Goal: Contribute content: Contribute content

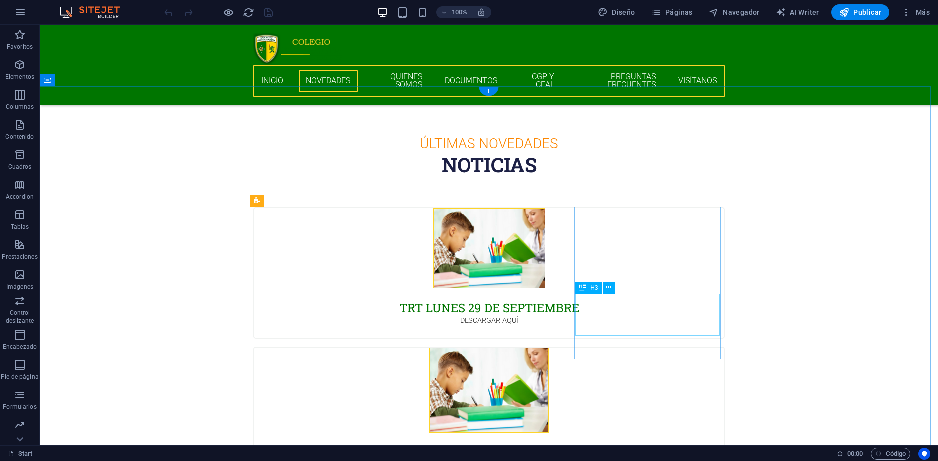
scroll to position [449, 0]
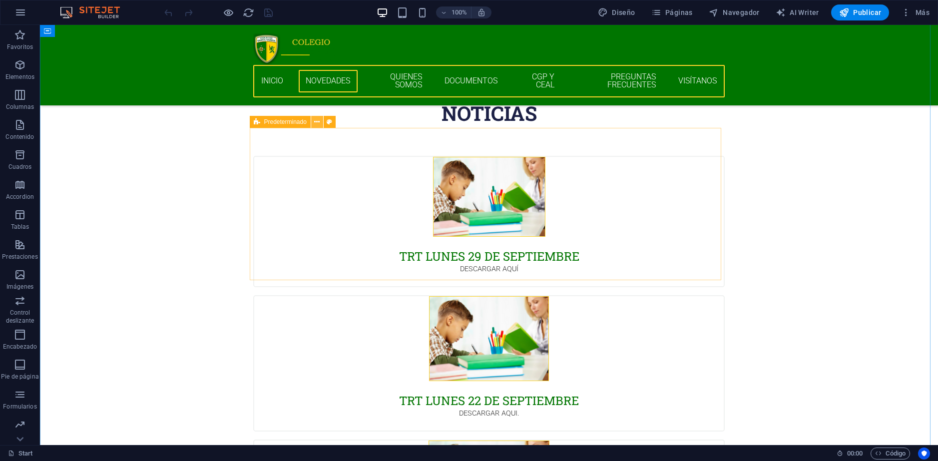
click at [319, 122] on icon at bounding box center [316, 122] width 5 height 10
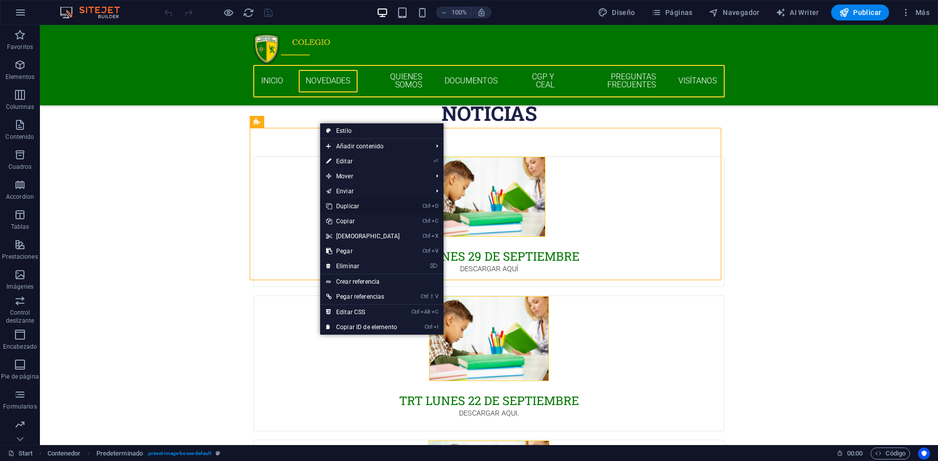
click at [372, 205] on link "Ctrl D Duplicar" at bounding box center [363, 206] width 86 height 15
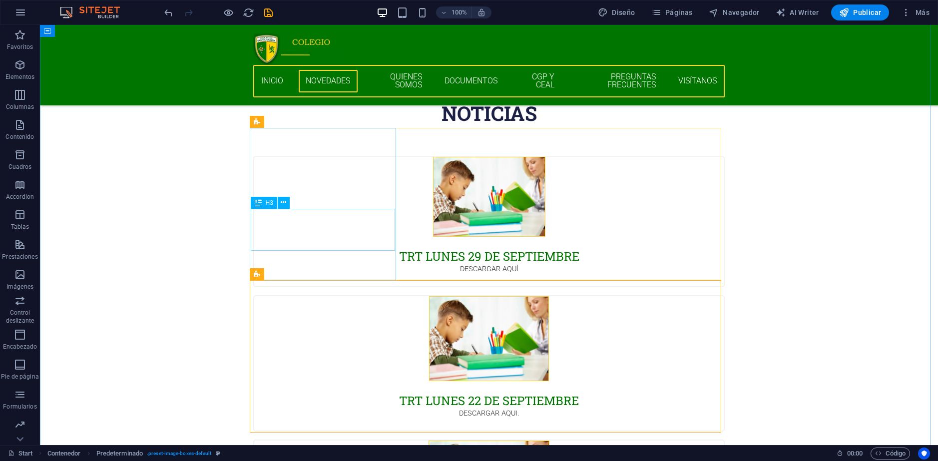
click at [353, 237] on div "TRT LUNES 29 DE SEPTIEMBRE" at bounding box center [488, 250] width 469 height 27
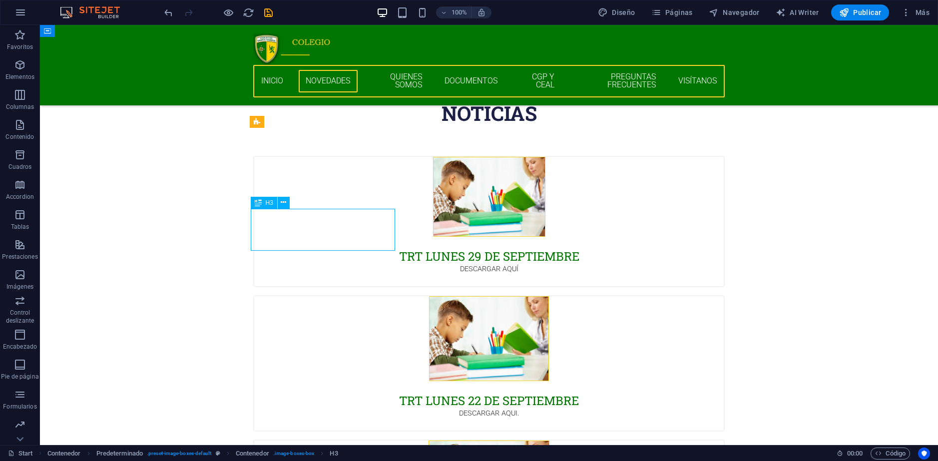
click at [353, 237] on div "TRT LUNES 29 DE SEPTIEMBRE" at bounding box center [488, 250] width 469 height 27
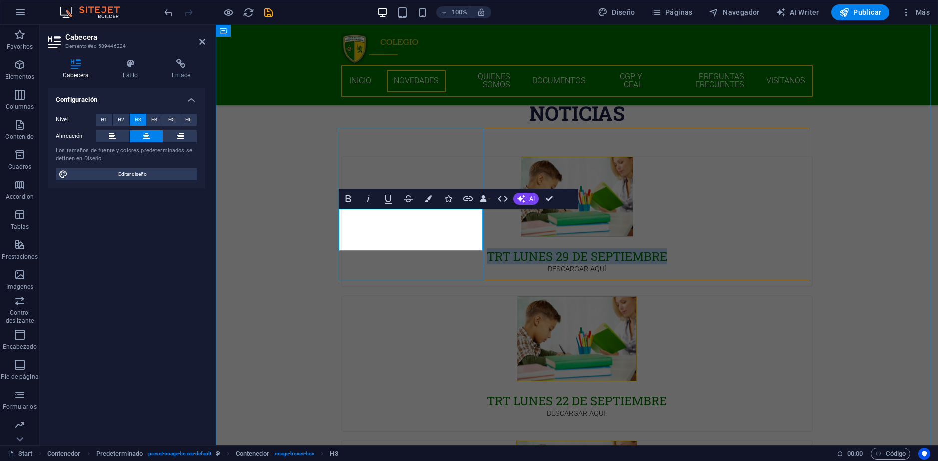
click at [433, 249] on h3 "TRT LUNES 29 DE SEPTIEMBRE" at bounding box center [576, 256] width 445 height 15
drag, startPoint x: 430, startPoint y: 228, endPoint x: 447, endPoint y: 238, distance: 19.7
click at [447, 249] on h3 "TRT LUNES 29 DE SEPTIEMBRE" at bounding box center [576, 256] width 445 height 15
click at [434, 264] on div "DESCARGAR AQUÍ" at bounding box center [576, 275] width 469 height 23
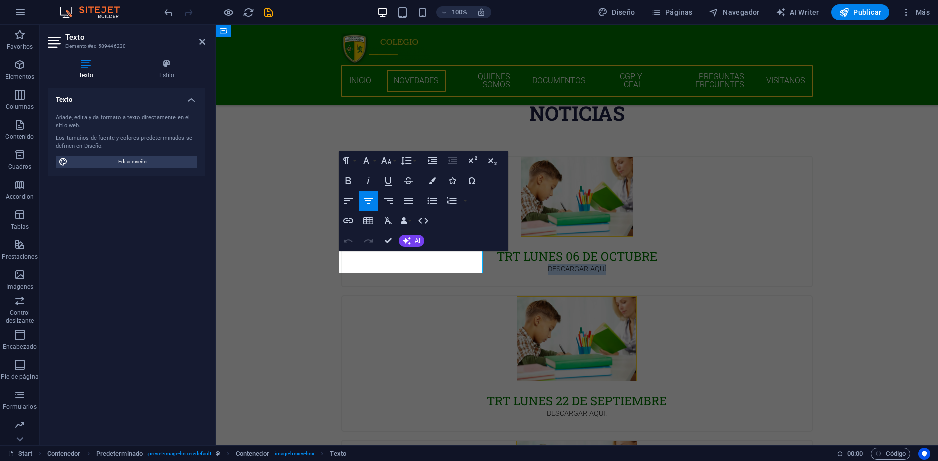
drag, startPoint x: 441, startPoint y: 256, endPoint x: 379, endPoint y: 255, distance: 61.9
click at [379, 264] on p "DESCARGAR AQUÍ" at bounding box center [576, 269] width 445 height 11
click at [428, 230] on icon "button" at bounding box center [430, 231] width 12 height 12
click at [347, 220] on icon "button" at bounding box center [348, 221] width 12 height 12
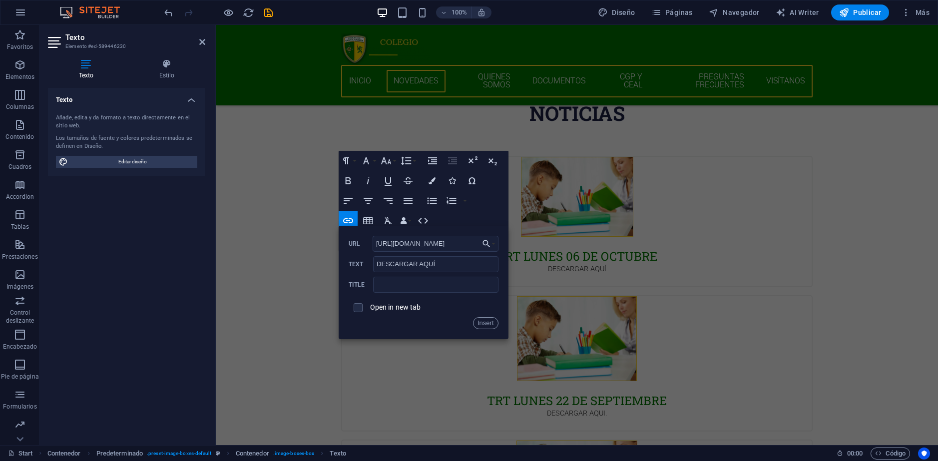
scroll to position [0, 155]
type input "[URL][DOMAIN_NAME]"
click at [378, 308] on label "Open in new tab" at bounding box center [395, 307] width 51 height 8
click at [496, 322] on button "Insert" at bounding box center [485, 323] width 25 height 12
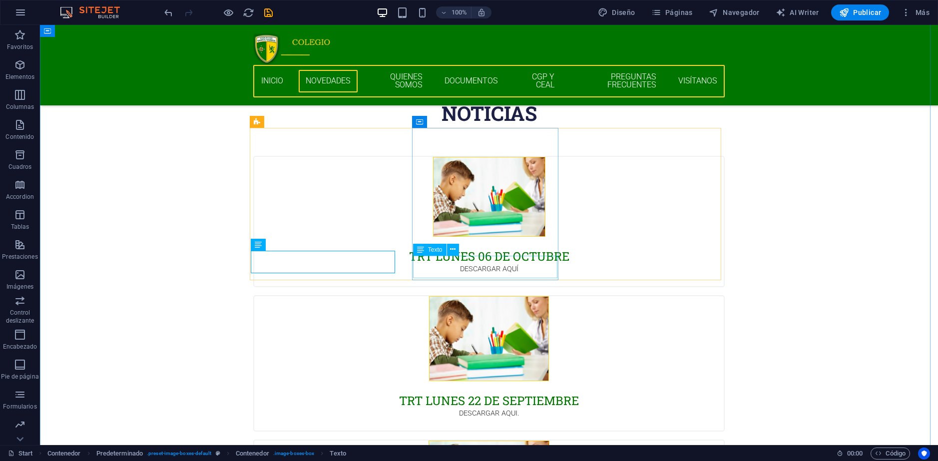
click at [446, 408] on div "DESCARGAR AQUI." at bounding box center [488, 419] width 469 height 23
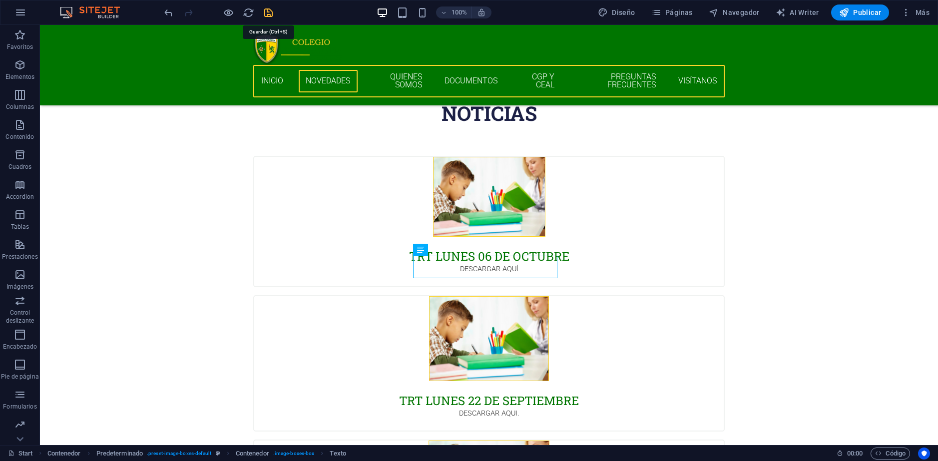
click at [266, 13] on icon "save" at bounding box center [268, 12] width 11 height 11
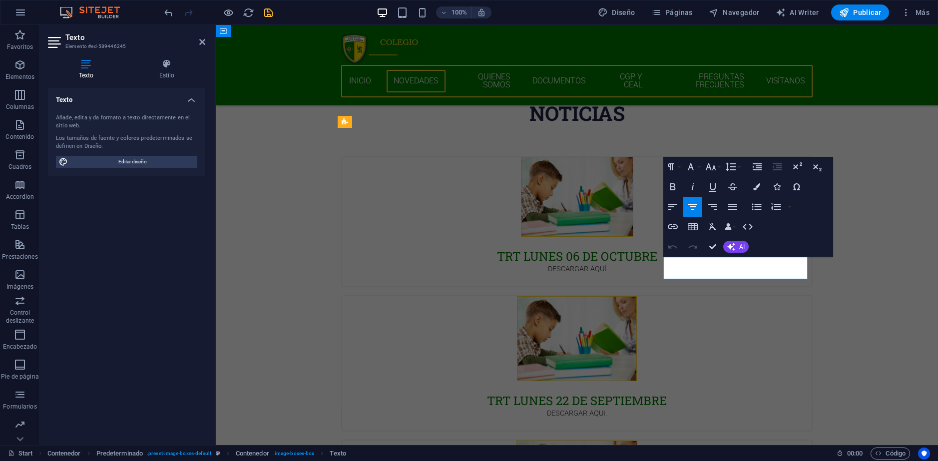
drag, startPoint x: 768, startPoint y: 262, endPoint x: 705, endPoint y: 262, distance: 62.9
click at [752, 240] on icon "button" at bounding box center [755, 237] width 12 height 12
click at [674, 226] on icon "button" at bounding box center [673, 226] width 10 height 5
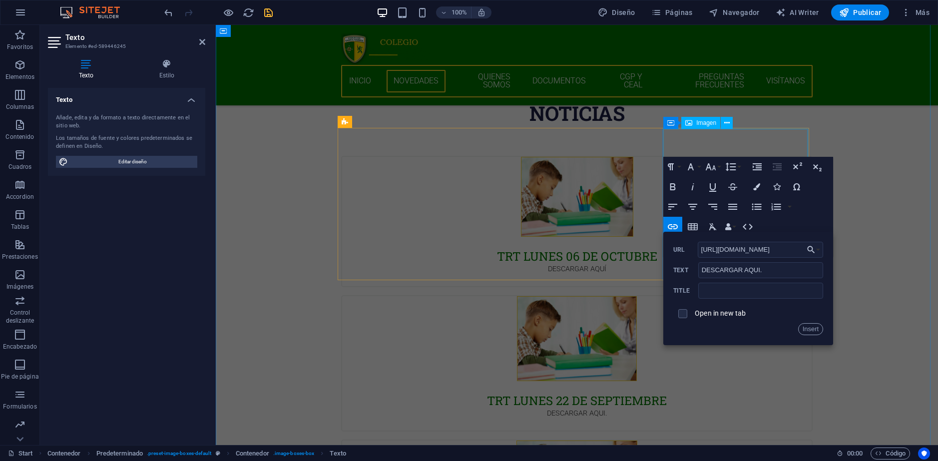
scroll to position [0, 212]
type input "[URL][DOMAIN_NAME]"
click at [685, 315] on input "checkbox" at bounding box center [681, 312] width 9 height 9
checkbox input "true"
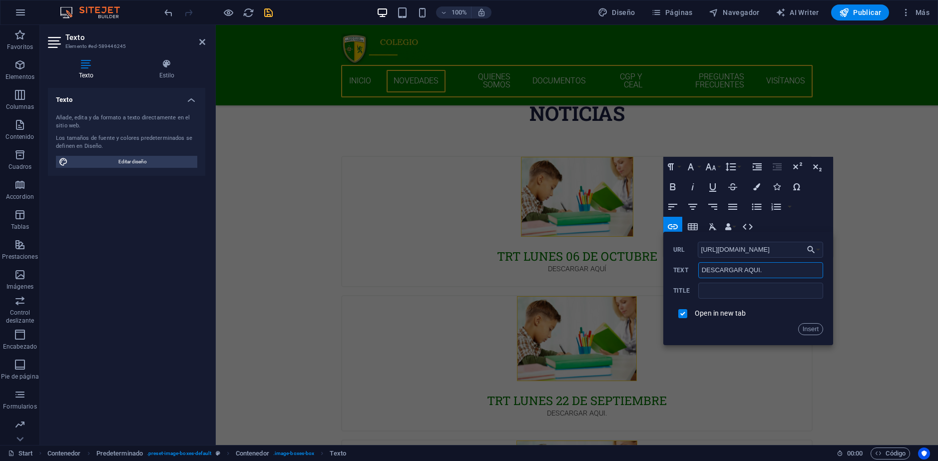
drag, startPoint x: 769, startPoint y: 272, endPoint x: 666, endPoint y: 271, distance: 103.9
click at [666, 271] on div "Back Choose Link Start Subpage Legal notice Privacy Seleccionar archivo ... [UR…" at bounding box center [748, 288] width 170 height 113
drag, startPoint x: 980, startPoint y: 292, endPoint x: 639, endPoint y: 268, distance: 342.4
type input "VER EN INSTAGRAM"
click at [813, 328] on button "Insert" at bounding box center [810, 329] width 25 height 12
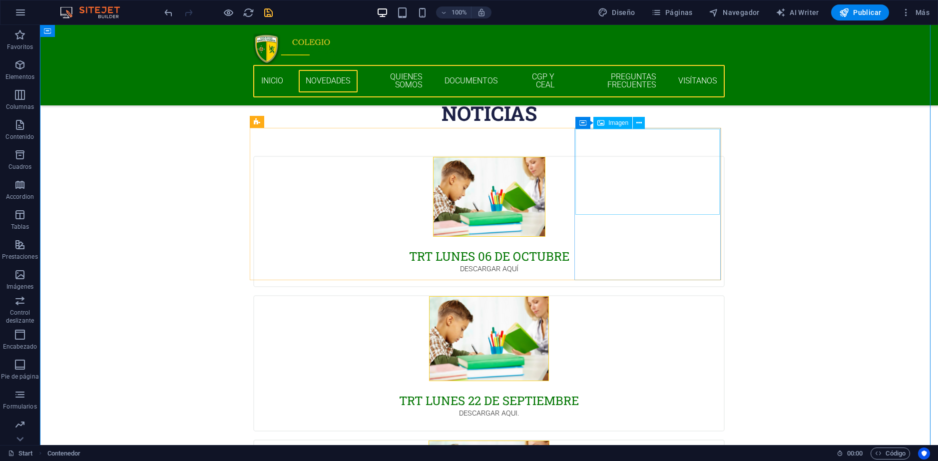
select select "px"
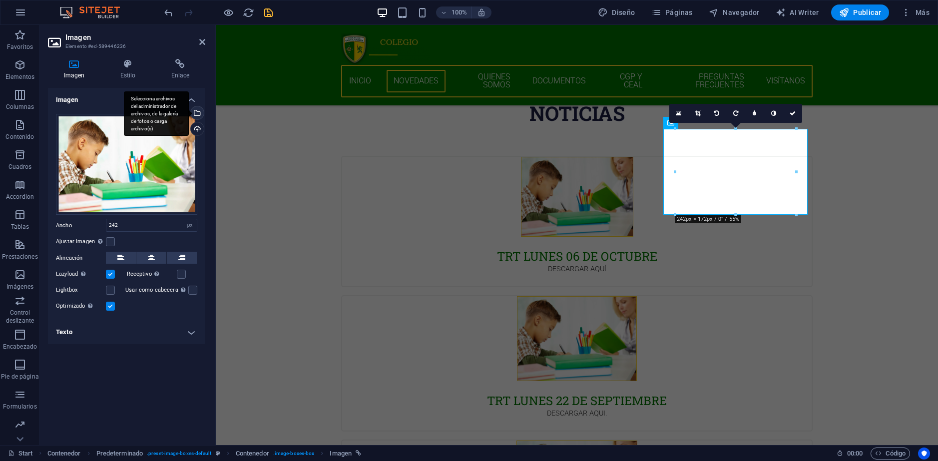
click at [197, 113] on div "Selecciona archivos del administrador de archivos, de la galería de fotos o car…" at bounding box center [196, 113] width 15 height 15
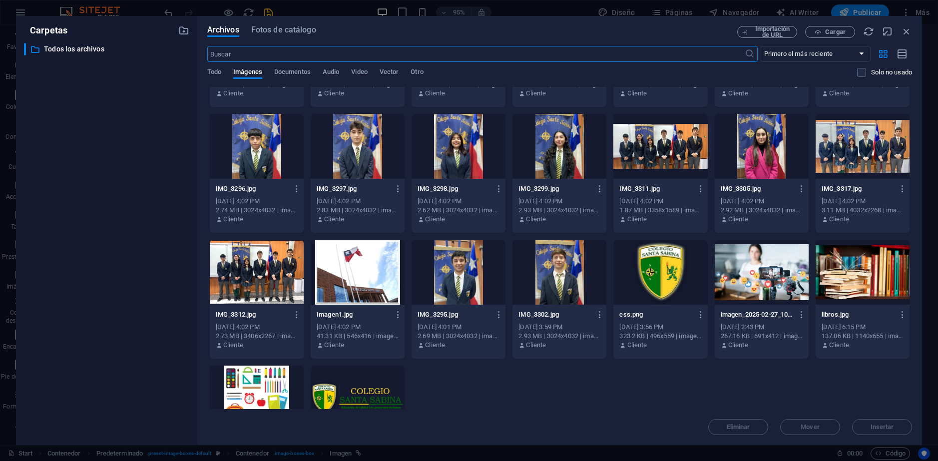
scroll to position [1056, 0]
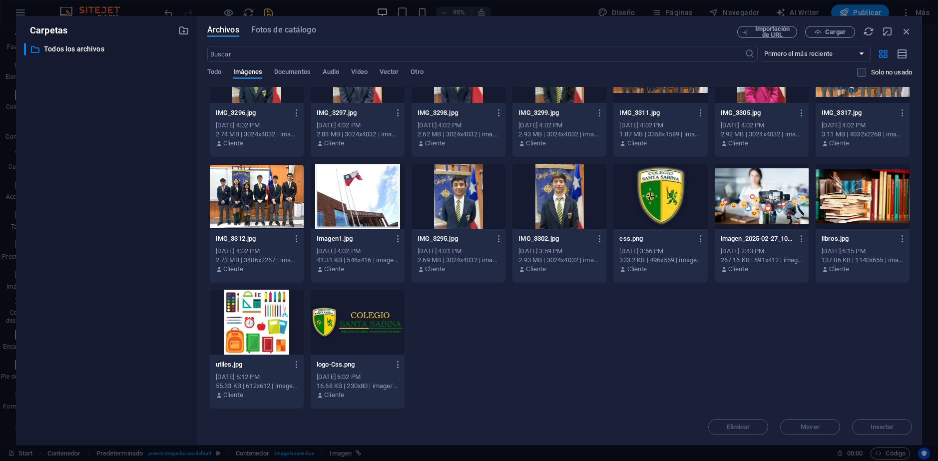
click at [657, 190] on div at bounding box center [660, 196] width 94 height 65
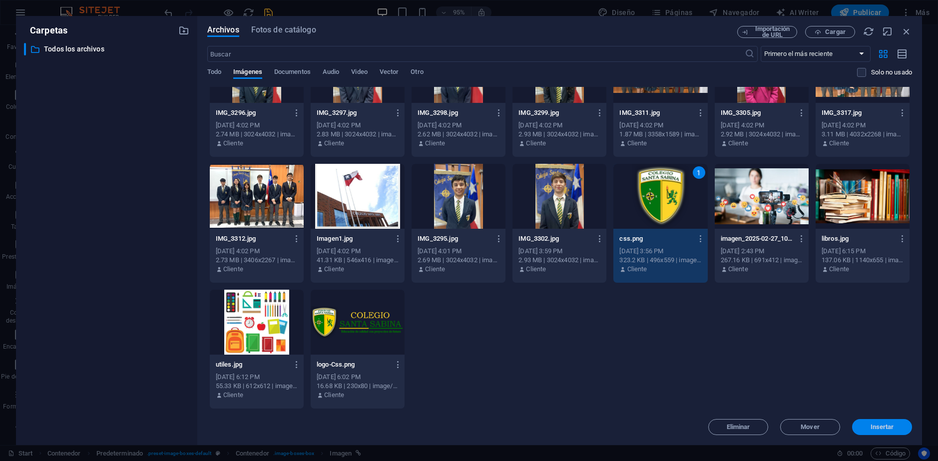
click at [878, 425] on span "Insertar" at bounding box center [881, 427] width 23 height 6
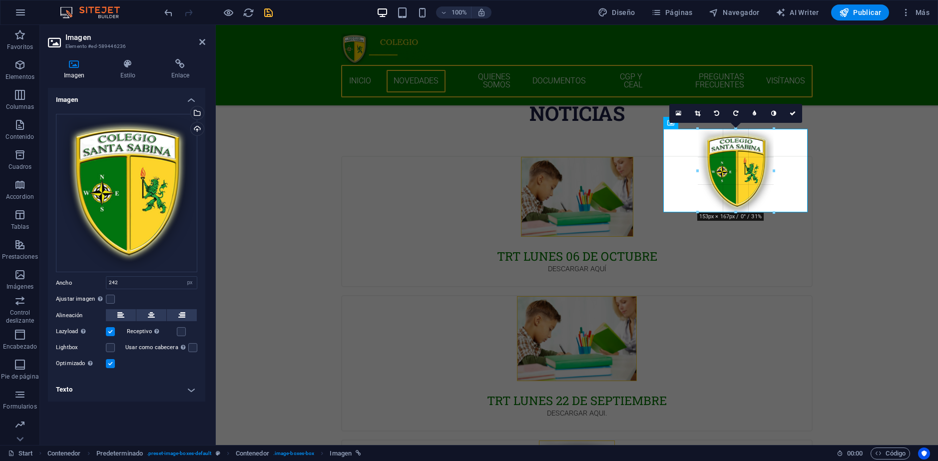
drag, startPoint x: 735, startPoint y: 267, endPoint x: 718, endPoint y: 214, distance: 55.7
type input "158"
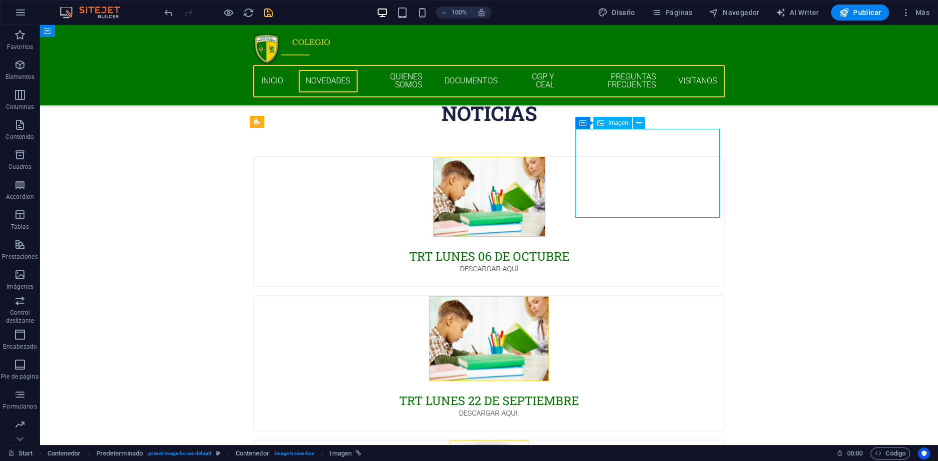
select select "px"
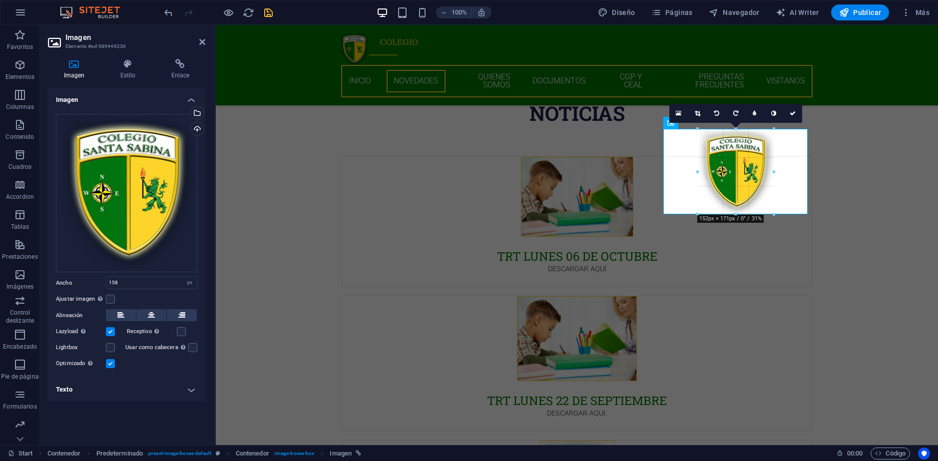
type input "152"
click at [791, 113] on icon at bounding box center [792, 113] width 6 height 6
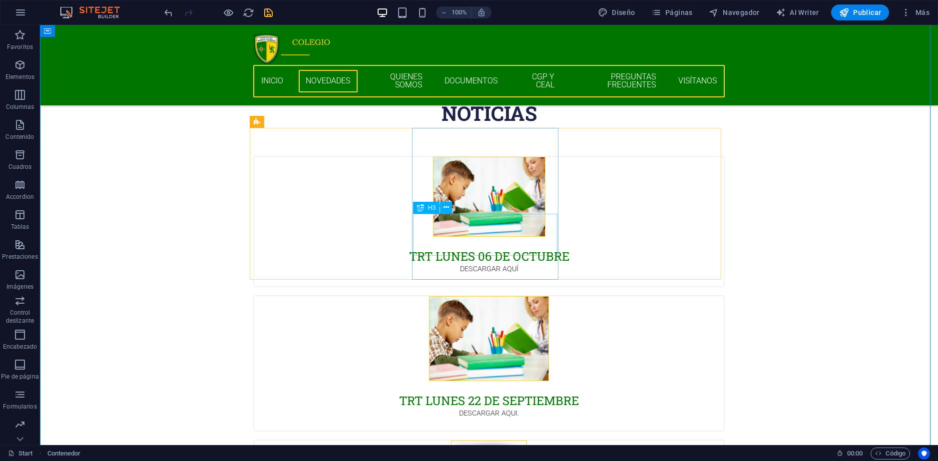
click at [502, 381] on div "TRT LUNES 22 DE SEPTIEMBRE" at bounding box center [488, 394] width 469 height 27
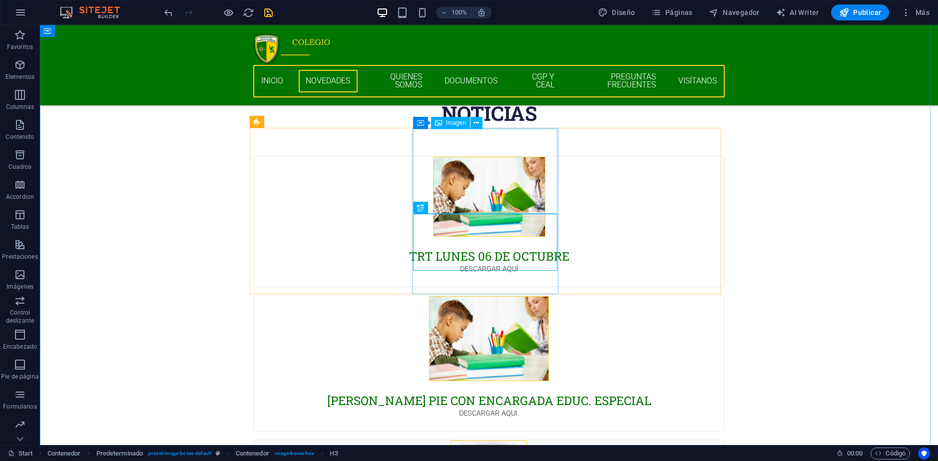
click at [479, 296] on figure at bounding box center [488, 338] width 469 height 85
select select "px"
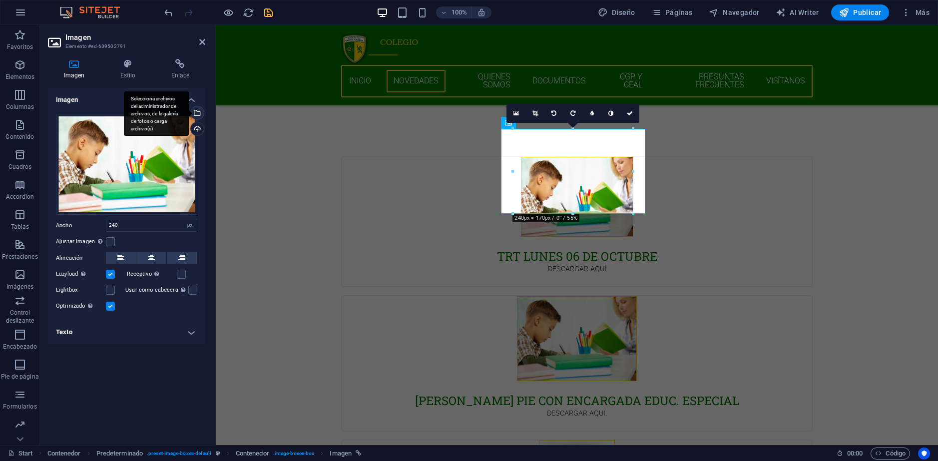
click at [196, 113] on div "Selecciona archivos del administrador de archivos, de la galería de fotos o car…" at bounding box center [196, 113] width 15 height 15
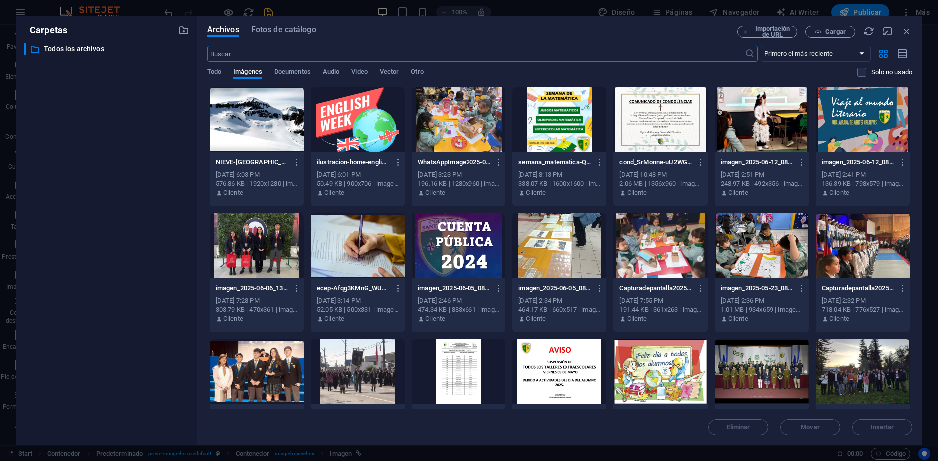
scroll to position [467, 0]
click at [816, 33] on icon "button" at bounding box center [817, 32] width 6 height 6
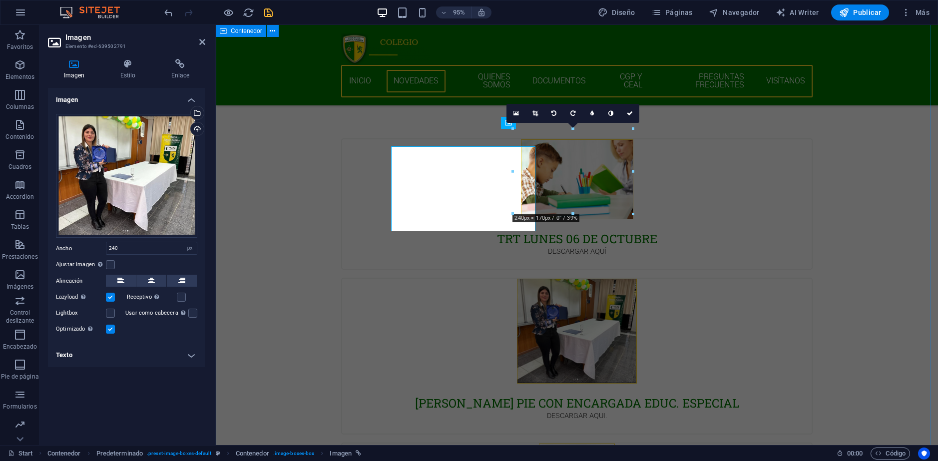
scroll to position [449, 0]
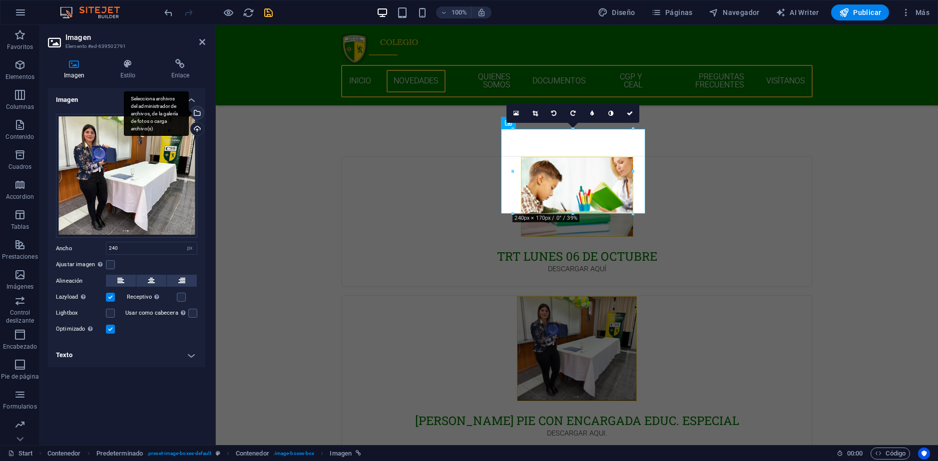
click at [189, 114] on div "Selecciona archivos del administrador de archivos, de la galería de fotos o car…" at bounding box center [156, 113] width 65 height 45
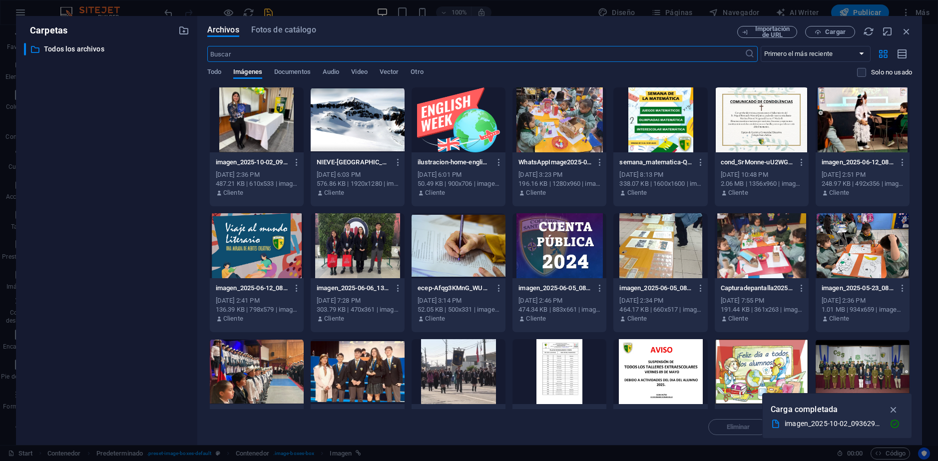
scroll to position [467, 0]
click at [269, 124] on div at bounding box center [257, 119] width 94 height 65
click at [892, 409] on icon "button" at bounding box center [893, 409] width 11 height 11
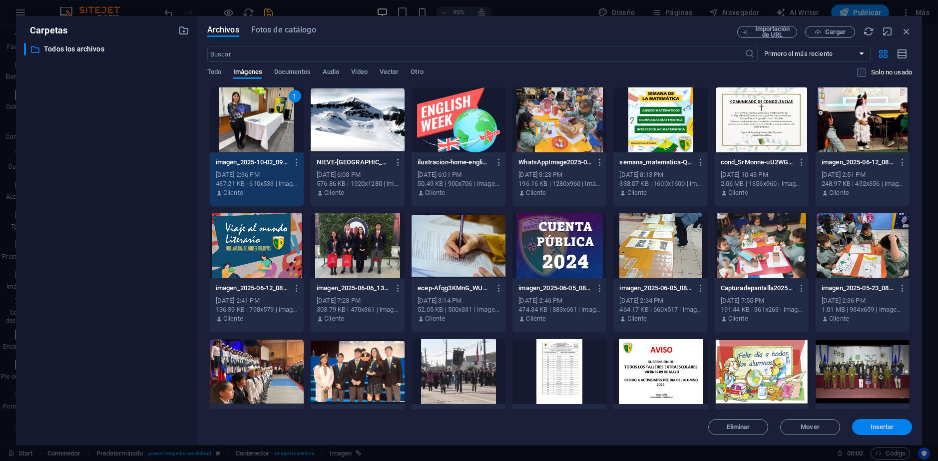
click at [885, 427] on span "Insertar" at bounding box center [881, 427] width 23 height 6
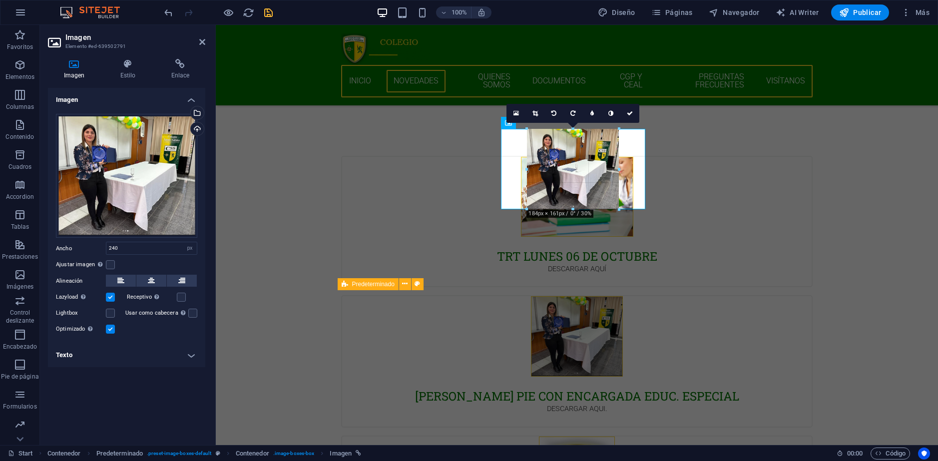
drag, startPoint x: 573, startPoint y: 234, endPoint x: 567, endPoint y: 210, distance: 25.2
type input "184"
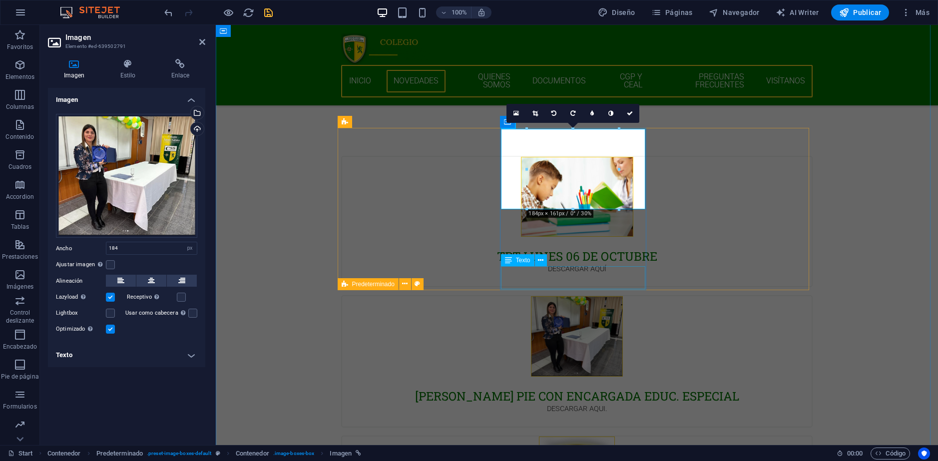
click at [526, 403] on div "DESCARGAR AQUI." at bounding box center [576, 414] width 469 height 23
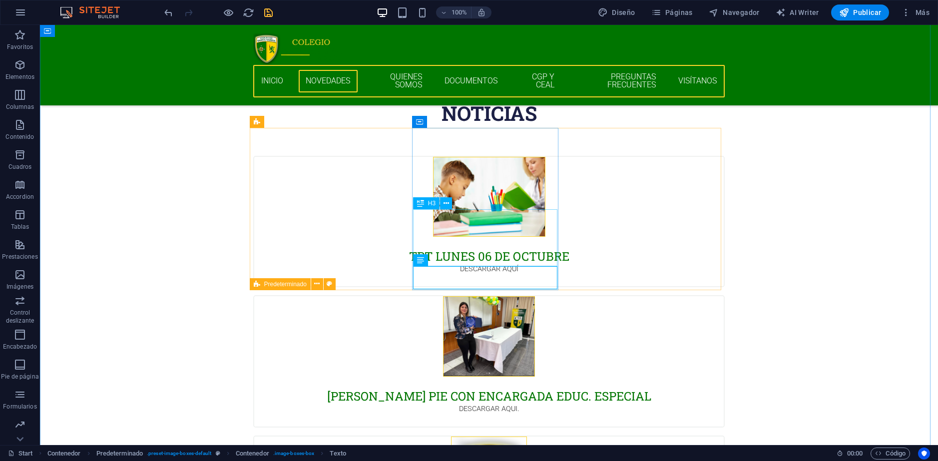
click at [509, 376] on div "[PERSON_NAME] PIE CON ENCARGADA EDUC. ESPECIAL" at bounding box center [488, 389] width 469 height 27
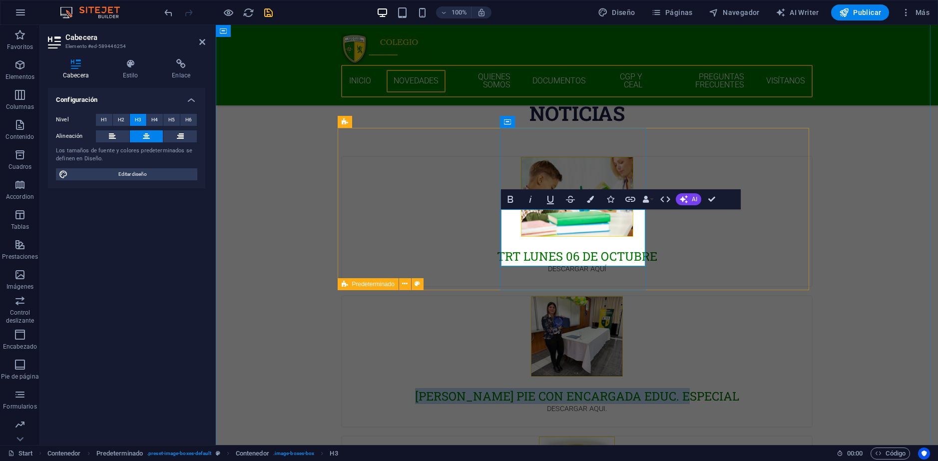
click at [610, 388] on h3 "[PERSON_NAME] PIE CON ENCARGADA EDUC. ESPECIAL" at bounding box center [576, 395] width 445 height 15
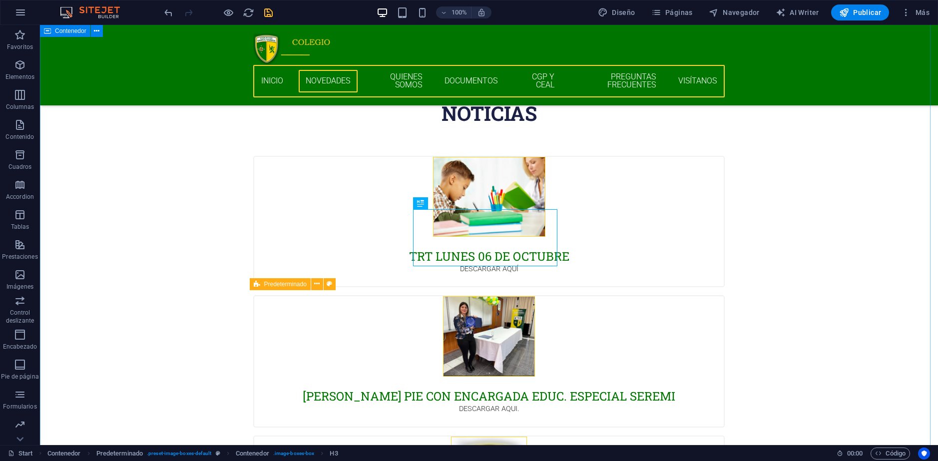
click at [498, 376] on div "[PERSON_NAME] PIE CON ENCARGADA EDUC. ESPECIAL SEREMI" at bounding box center [488, 389] width 469 height 27
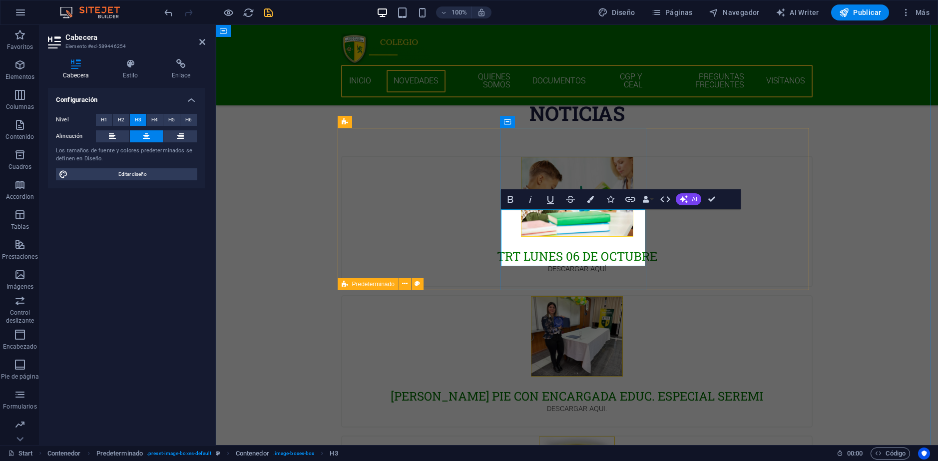
click at [576, 388] on h3 "[PERSON_NAME] PIE CON ENCARGADA EDUC. ESPECIAL SEREMI" at bounding box center [576, 395] width 445 height 15
drag, startPoint x: 577, startPoint y: 257, endPoint x: 631, endPoint y: 259, distance: 54.0
click at [631, 388] on h3 "[PERSON_NAME] PIE CON ENCARGADA EDUC. ESPECIAL SEREMI" at bounding box center [576, 395] width 445 height 15
click at [596, 388] on h3 "[PERSON_NAME] PIE CON ENCARGADA EDUC. ESPECIAL" at bounding box center [576, 395] width 445 height 15
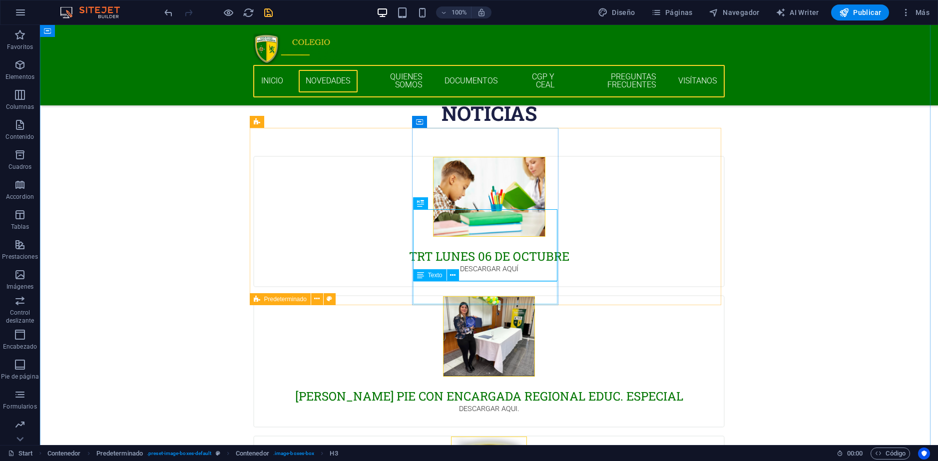
click at [484, 403] on div "DESCARGAR AQUI." at bounding box center [488, 414] width 469 height 23
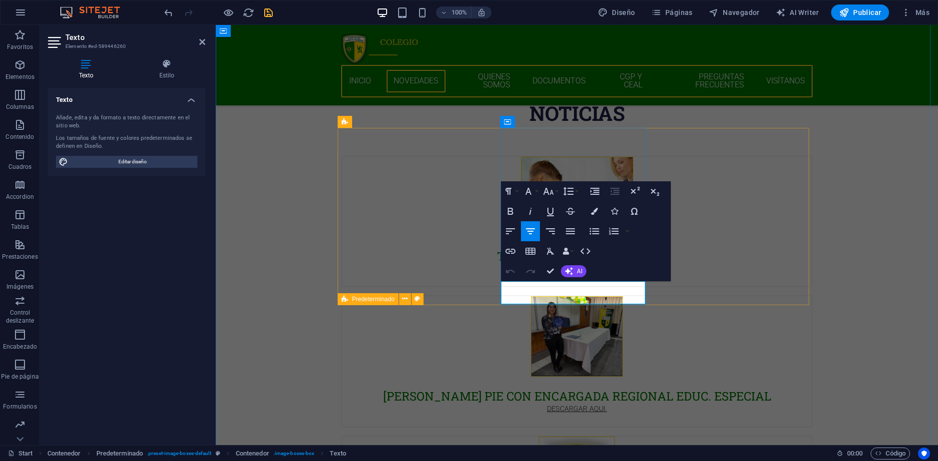
click at [585, 404] on link "DESCARGAR AQUI." at bounding box center [577, 408] width 60 height 8
click at [591, 261] on icon "button" at bounding box center [593, 262] width 12 height 12
drag, startPoint x: 608, startPoint y: 289, endPoint x: 532, endPoint y: 287, distance: 76.4
click at [532, 403] on p "DESCARGAR AQUI." at bounding box center [576, 408] width 445 height 11
drag, startPoint x: 611, startPoint y: 285, endPoint x: 537, endPoint y: 283, distance: 73.9
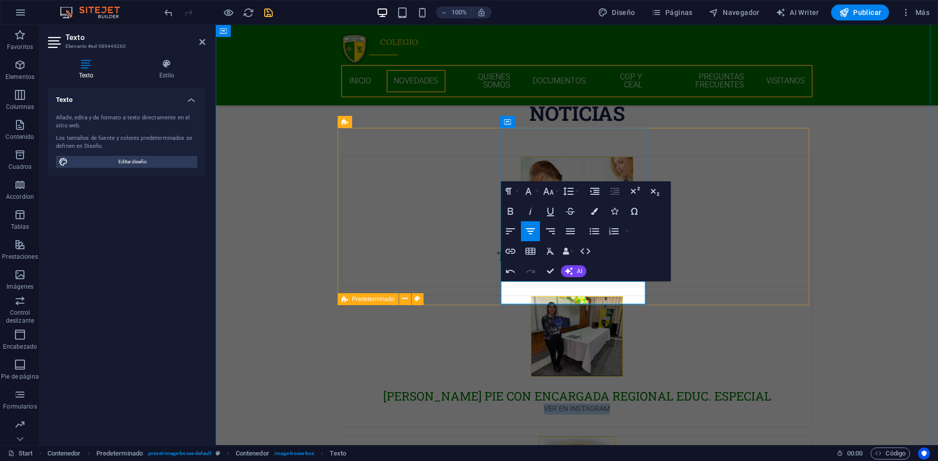
click at [537, 403] on p "VER EN INSTAGRAM" at bounding box center [576, 408] width 445 height 11
click at [513, 252] on icon "button" at bounding box center [510, 251] width 12 height 12
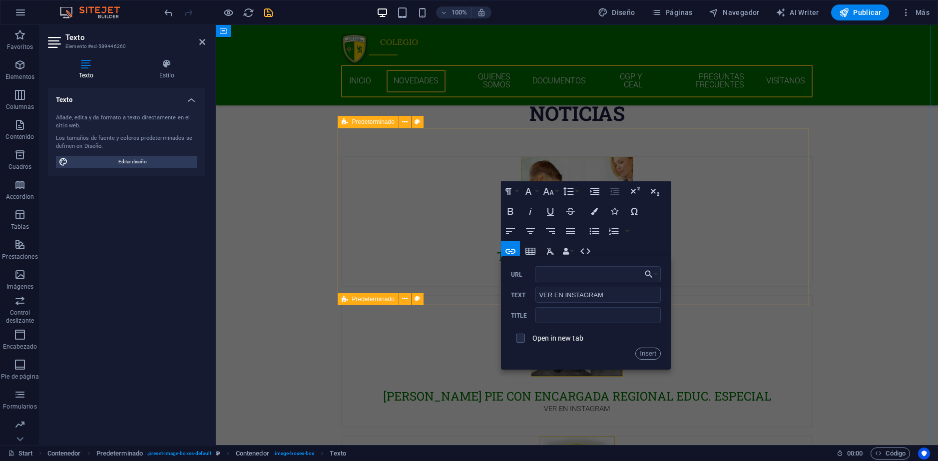
click at [651, 156] on div "TRT LUNES 06 de octubre DESCARGAR AQUÍ [PERSON_NAME] PIE CON ENCARGADA REGIONAL…" at bounding box center [576, 364] width 471 height 416
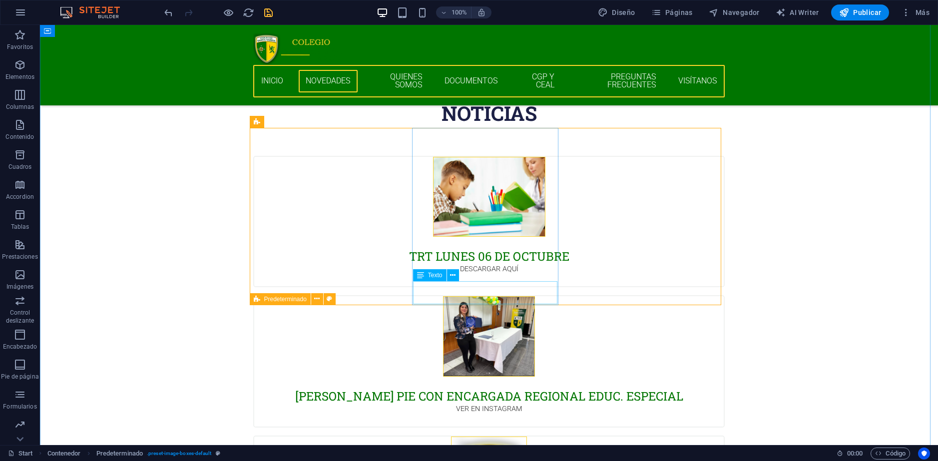
click at [485, 403] on div "VER EN INSTAGRAM" at bounding box center [488, 414] width 469 height 23
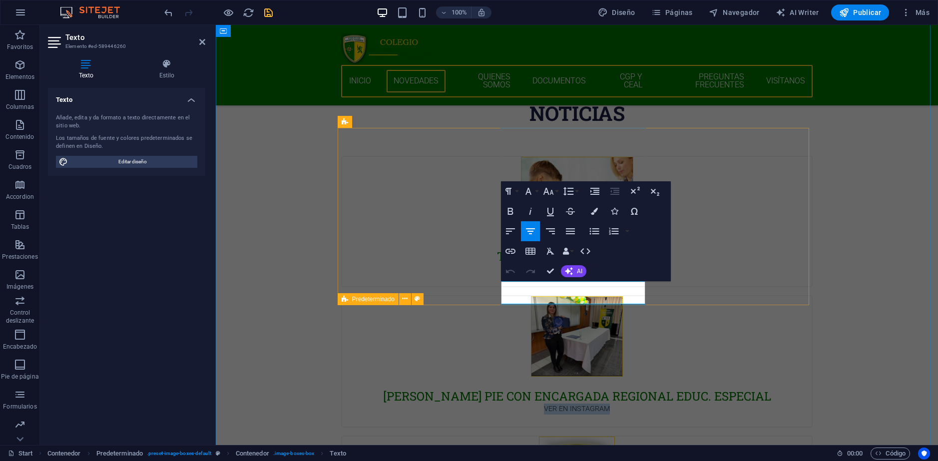
drag, startPoint x: 612, startPoint y: 289, endPoint x: 491, endPoint y: 283, distance: 121.5
click at [492, 283] on div "TRT LUNES 06 de octubre DESCARGAR AQUÍ [PERSON_NAME] PIE CON ENCARGADA REGIONAL…" at bounding box center [576, 364] width 471 height 416
drag, startPoint x: 511, startPoint y: 249, endPoint x: 518, endPoint y: 245, distance: 8.1
click at [511, 249] on icon "button" at bounding box center [510, 251] width 12 height 12
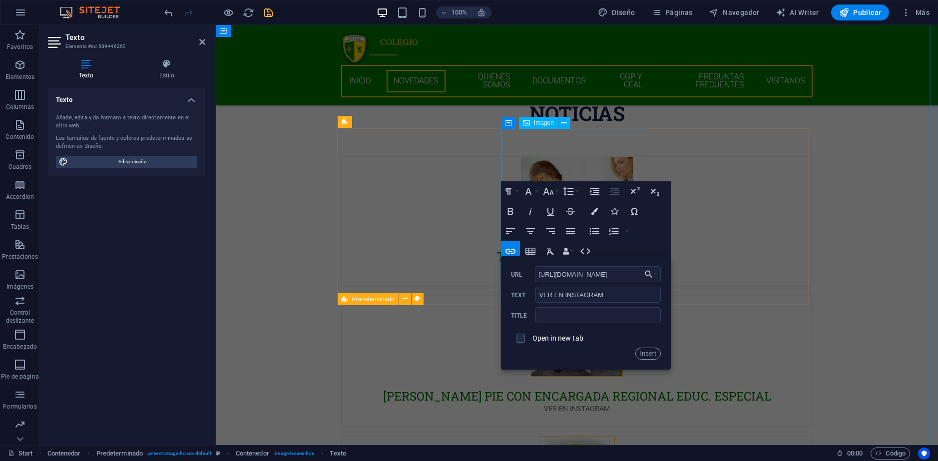
scroll to position [0, 207]
type input "[URL][DOMAIN_NAME]"
click at [536, 339] on label "Open in new tab" at bounding box center [557, 338] width 51 height 8
click at [643, 353] on button "Insert" at bounding box center [647, 354] width 25 height 12
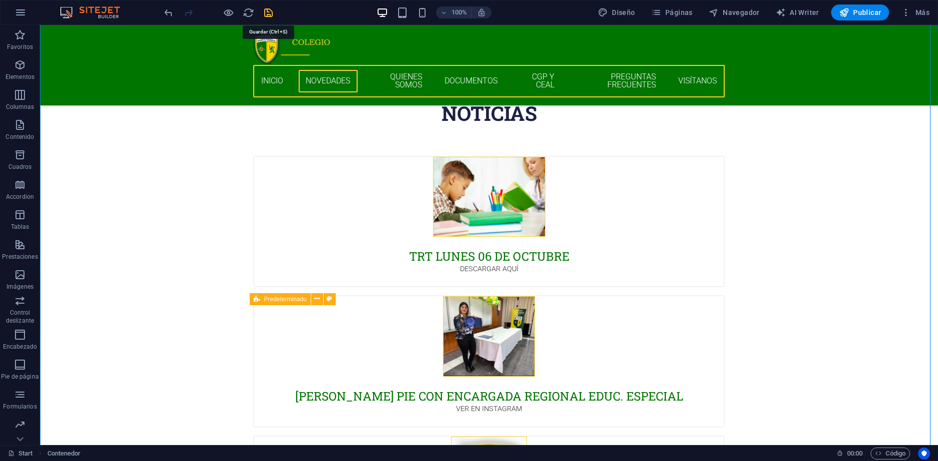
click at [272, 12] on icon "save" at bounding box center [268, 12] width 11 height 11
click at [860, 12] on span "Publicar" at bounding box center [860, 12] width 42 height 10
